Goal: Task Accomplishment & Management: Complete application form

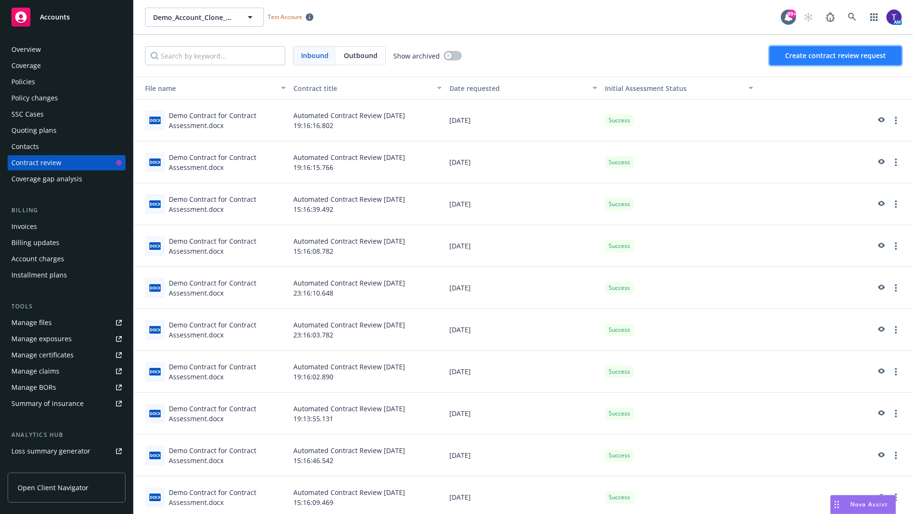
click at [836, 56] on span "Create contract review request" at bounding box center [835, 55] width 101 height 9
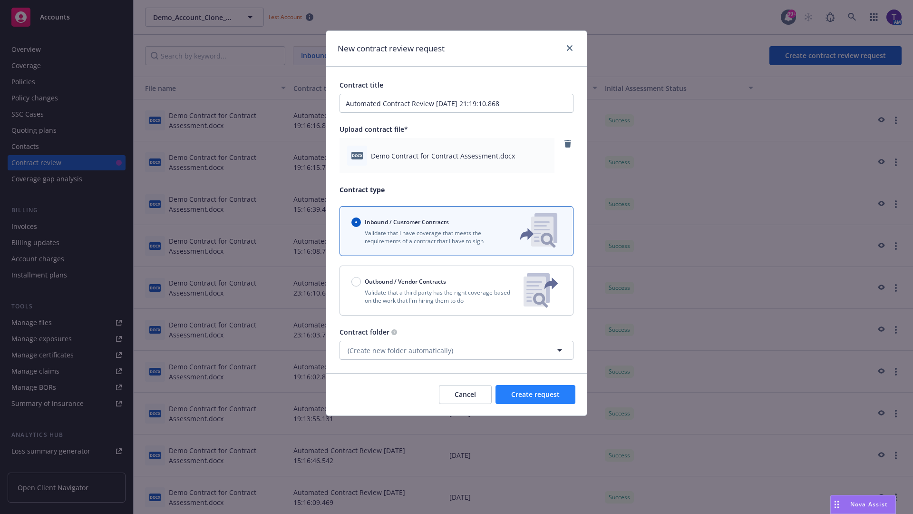
type input "Automated Contract Review 08-21-2025 21:19:10.868"
click at [536, 394] on span "Create request" at bounding box center [535, 394] width 49 height 9
